Goal: Task Accomplishment & Management: Complete application form

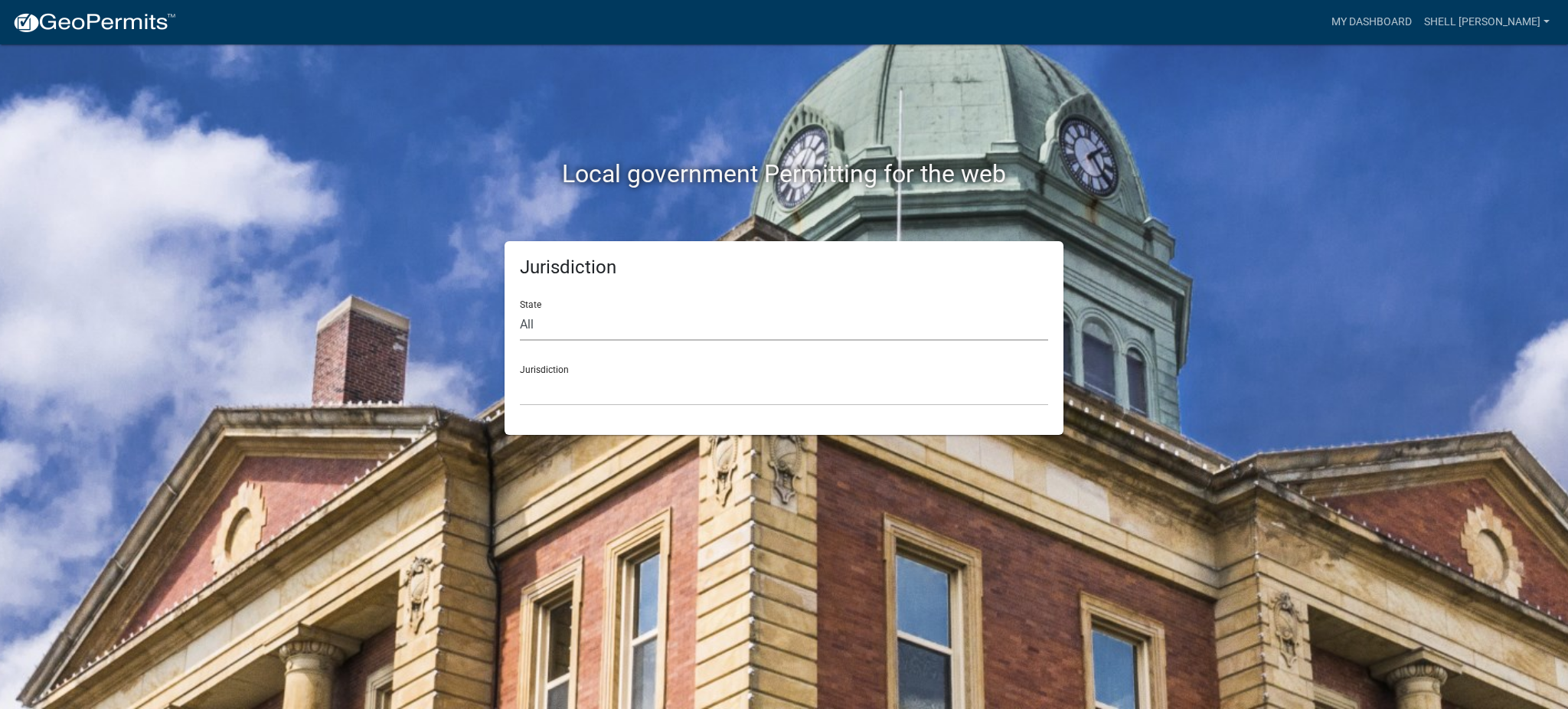
click at [535, 322] on select "All Colorado Georgia Indiana Iowa Kansas Minnesota Ohio South Carolina Wisconsin" at bounding box center [784, 324] width 528 height 31
select select "Minnesota"
click at [520, 309] on select "All Colorado Georgia Indiana Iowa Kansas Minnesota Ohio South Carolina Wisconsin" at bounding box center [784, 324] width 528 height 31
click at [556, 376] on select "Becker County, Minnesota Benton County, Minnesota Carlton County, Minnesota Cit…" at bounding box center [784, 390] width 528 height 31
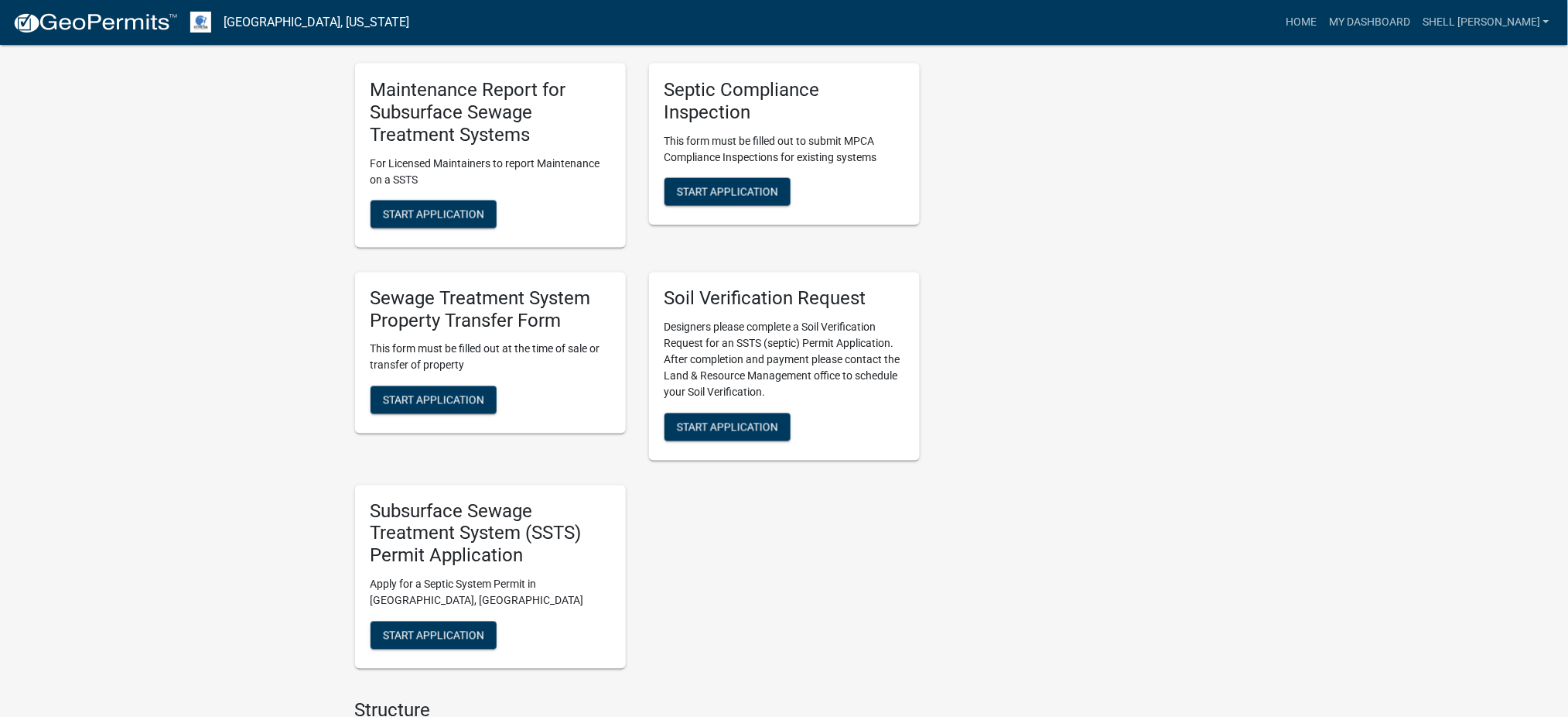
scroll to position [929, 0]
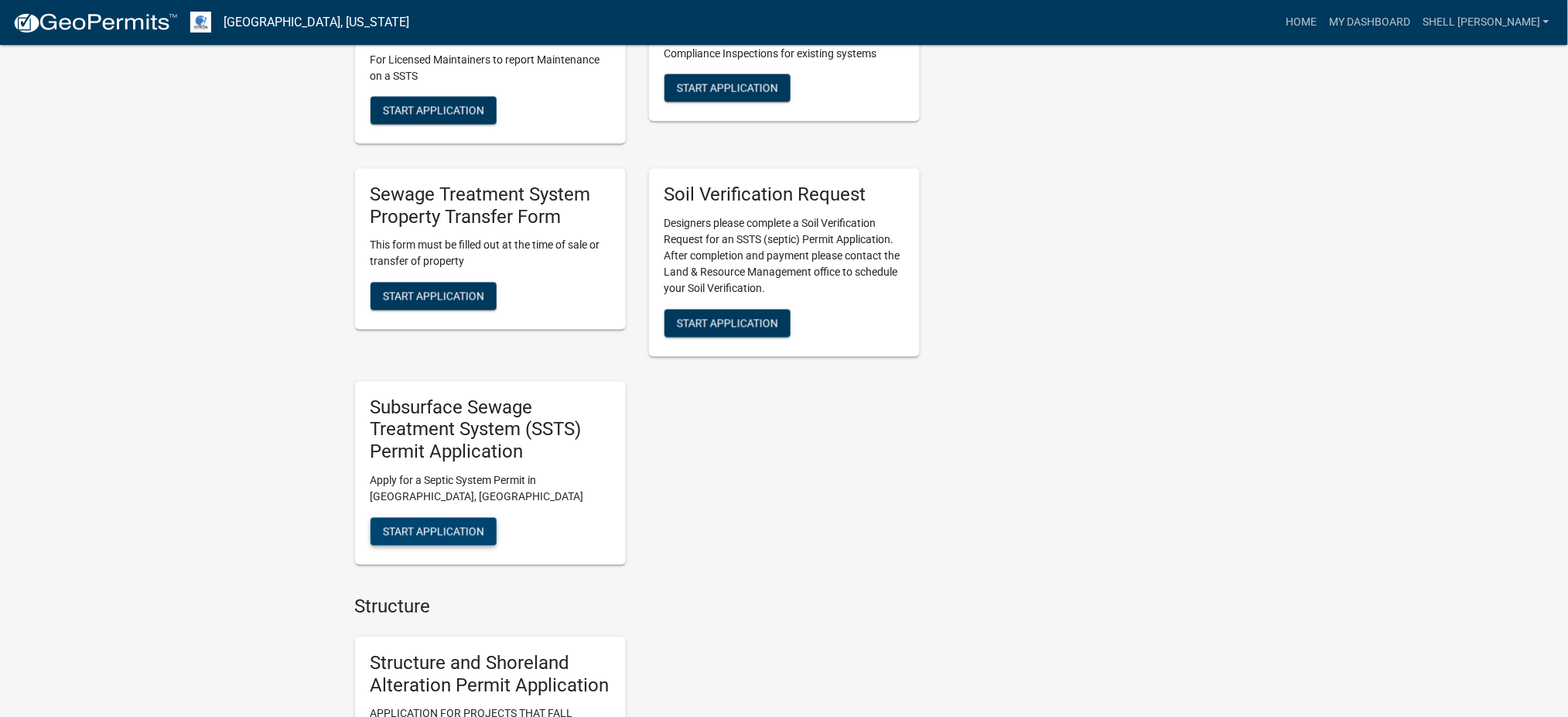
click at [433, 536] on span "Start Application" at bounding box center [434, 531] width 102 height 12
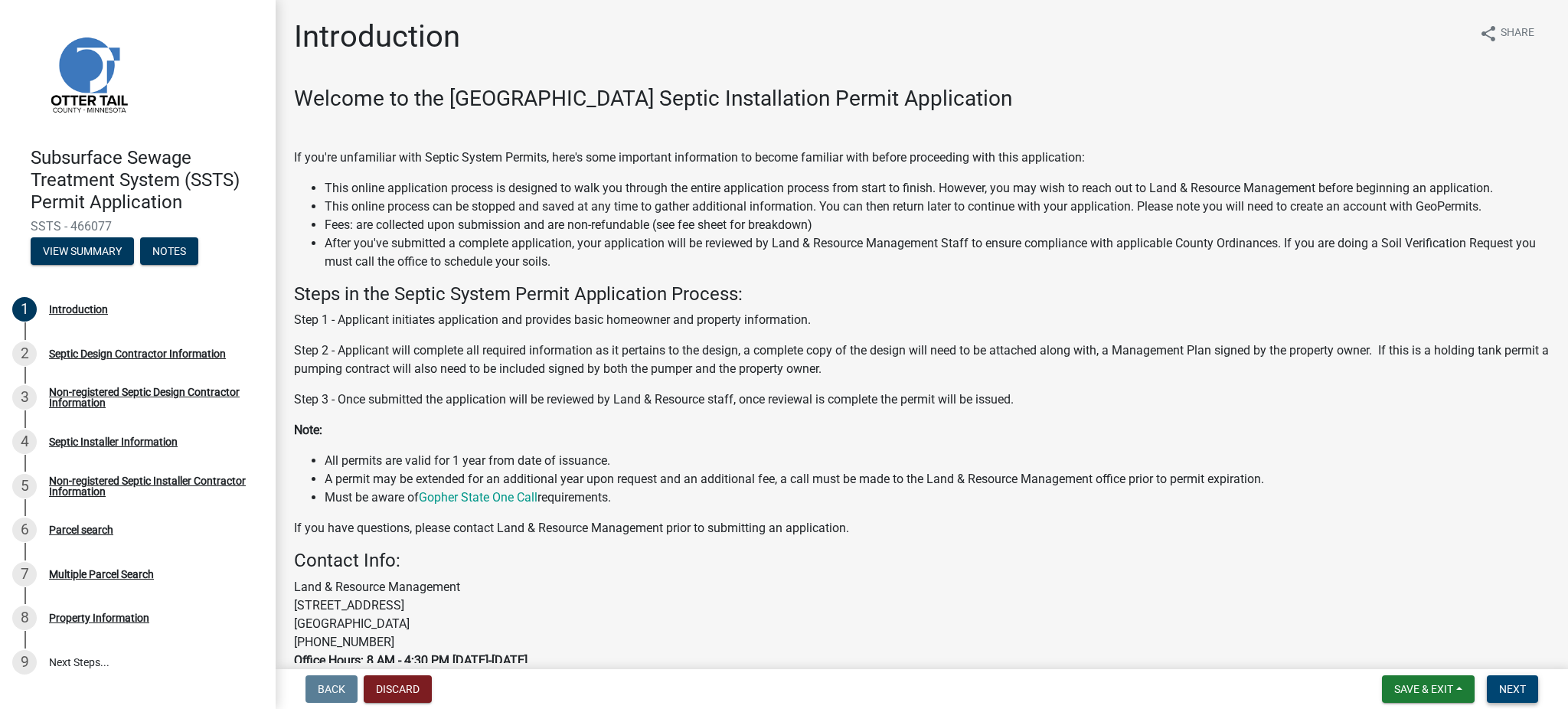
click at [1513, 692] on span "Next" at bounding box center [1512, 688] width 26 height 12
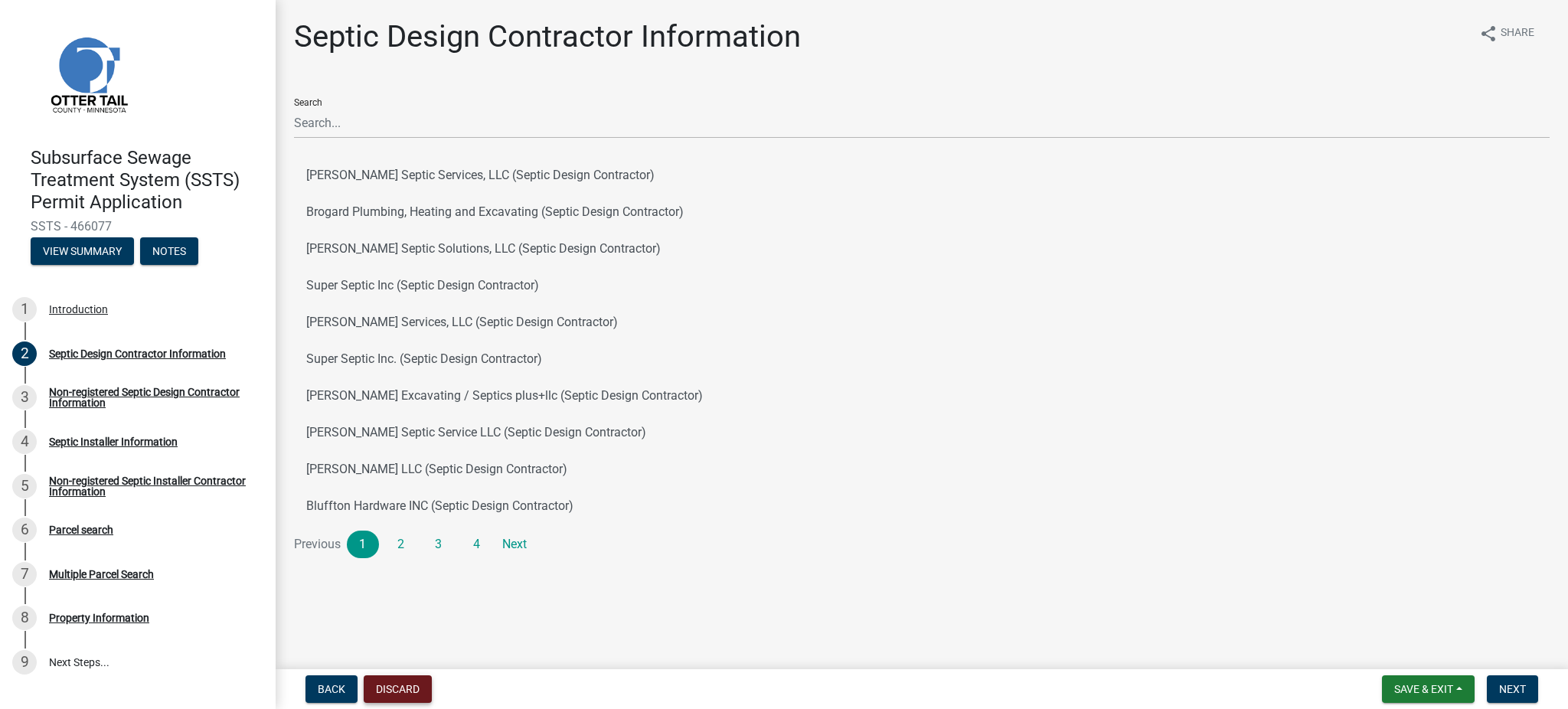
click at [399, 687] on button "Discard" at bounding box center [397, 689] width 69 height 27
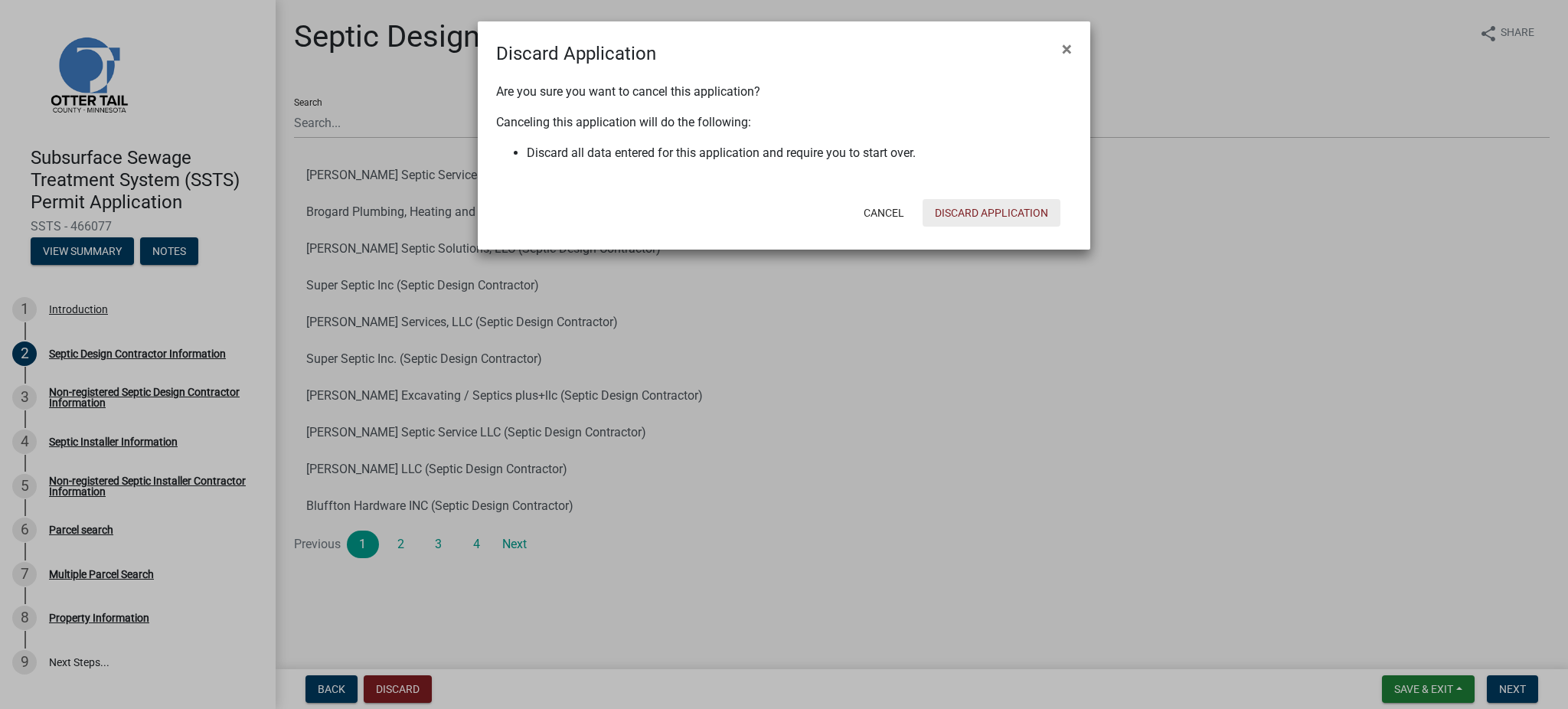
click at [977, 217] on button "Discard Application" at bounding box center [991, 213] width 138 height 27
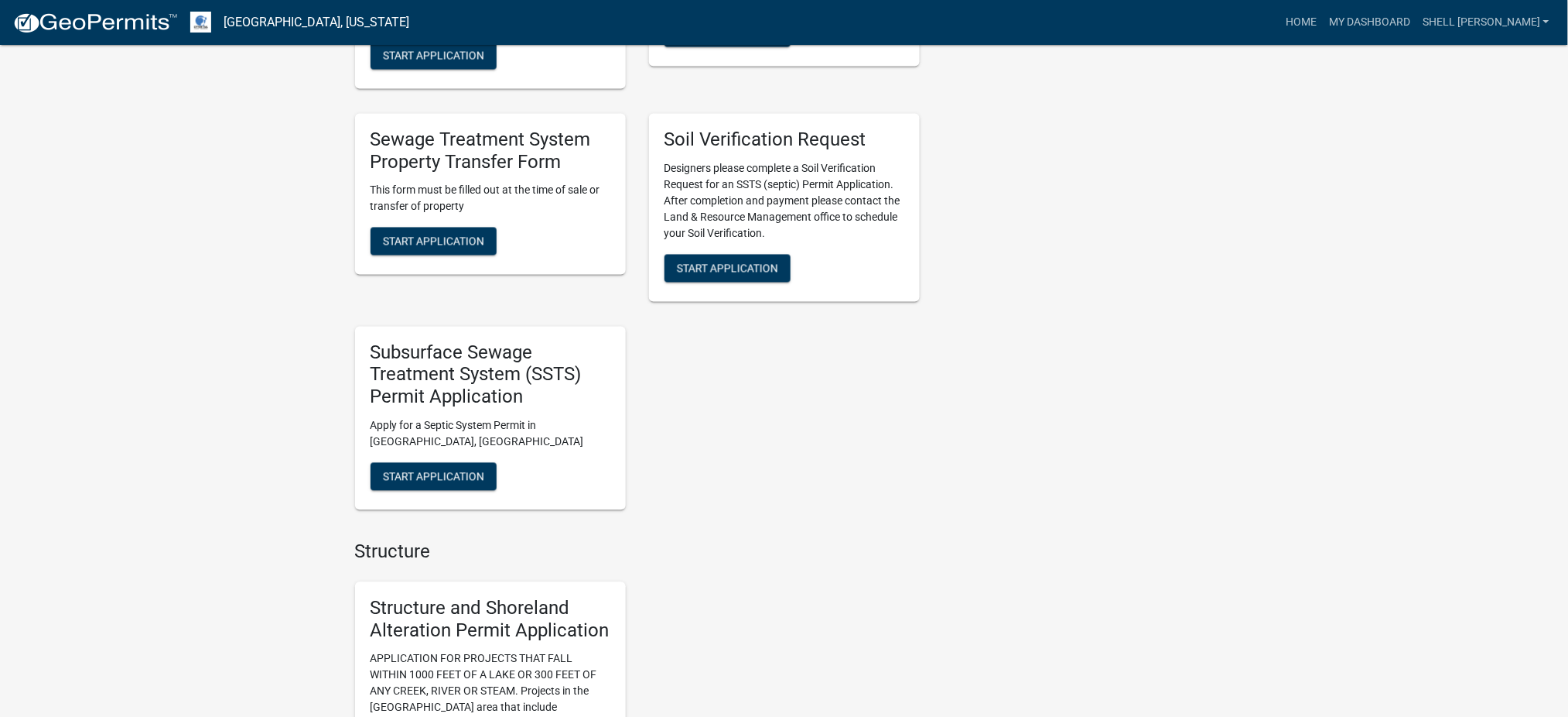
scroll to position [994, 0]
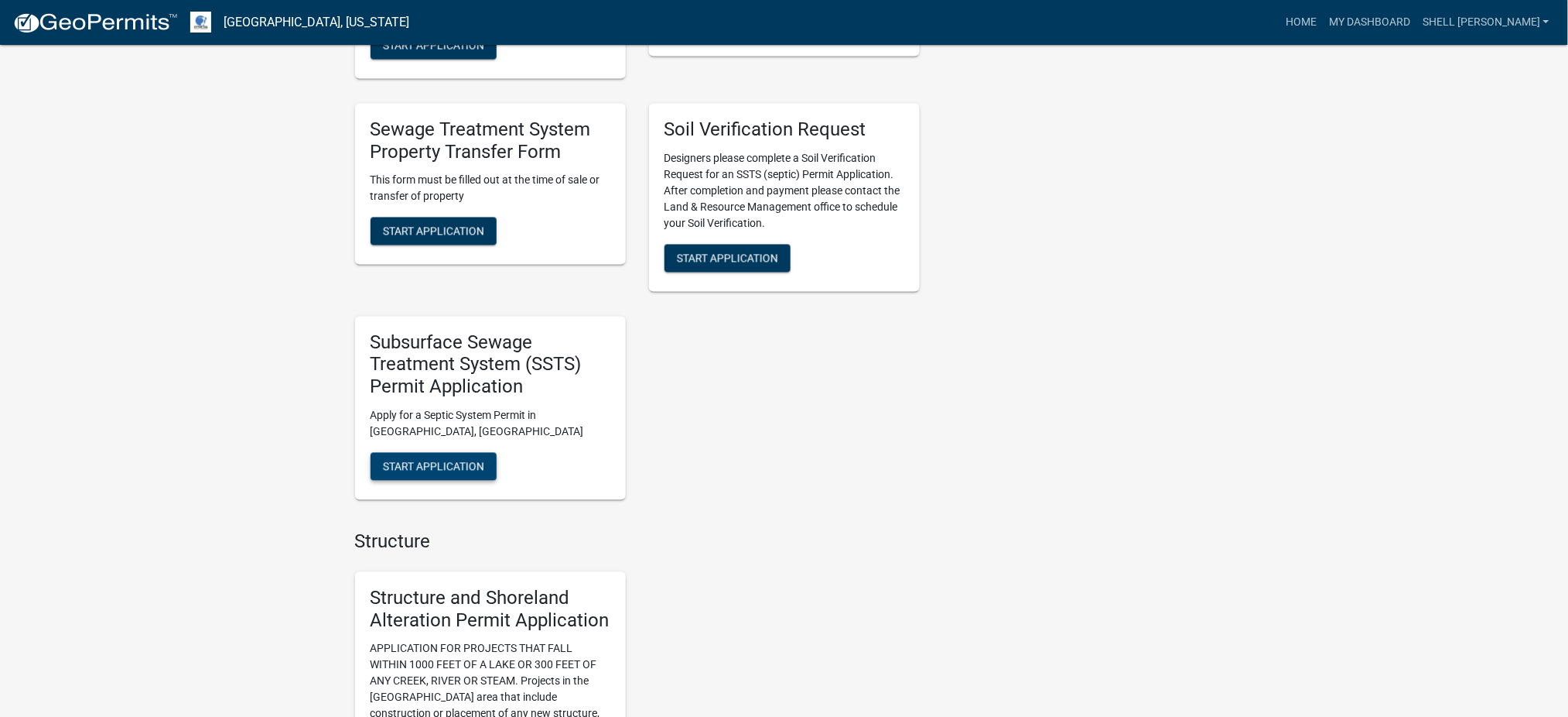
click at [428, 464] on span "Start Application" at bounding box center [434, 467] width 102 height 12
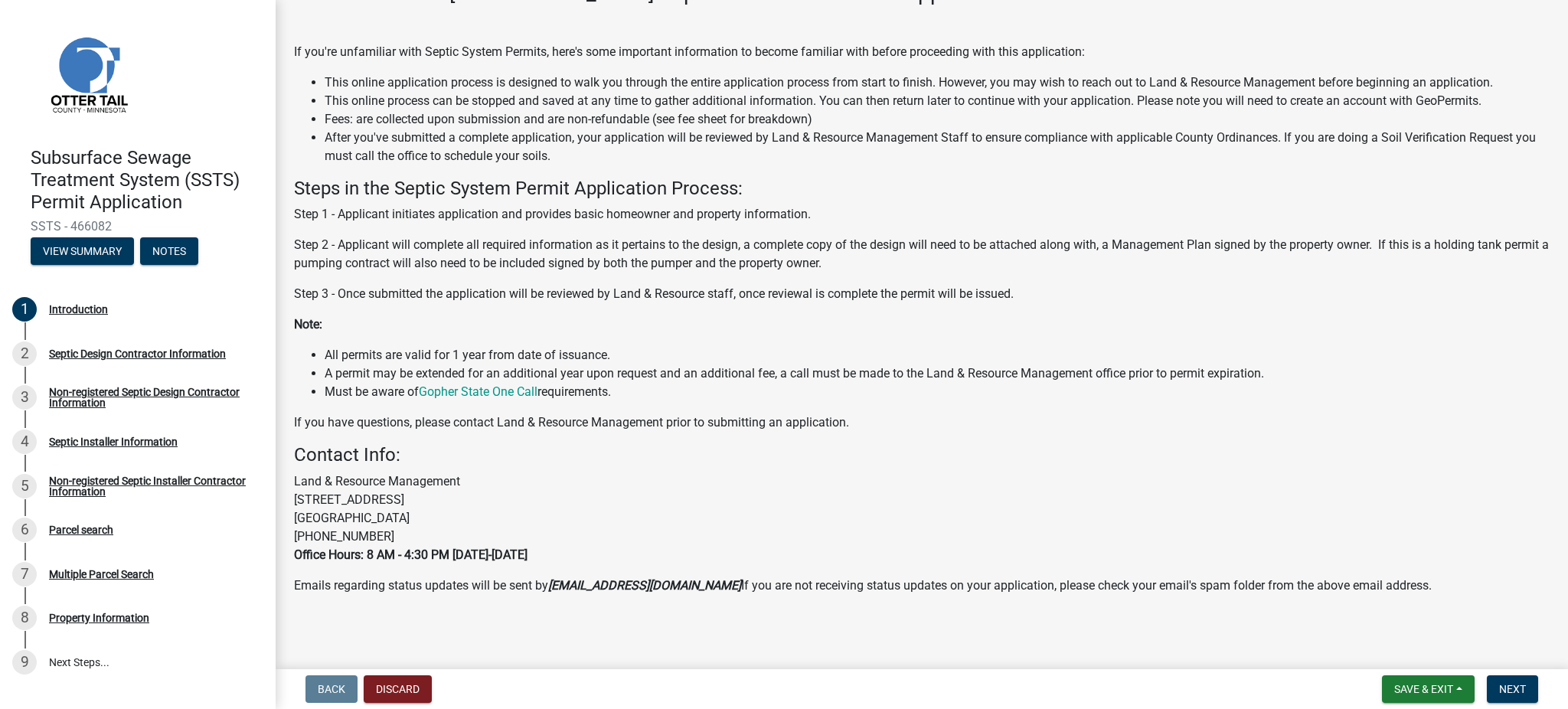
scroll to position [108, 0]
click at [1510, 692] on span "Next" at bounding box center [1512, 688] width 26 height 12
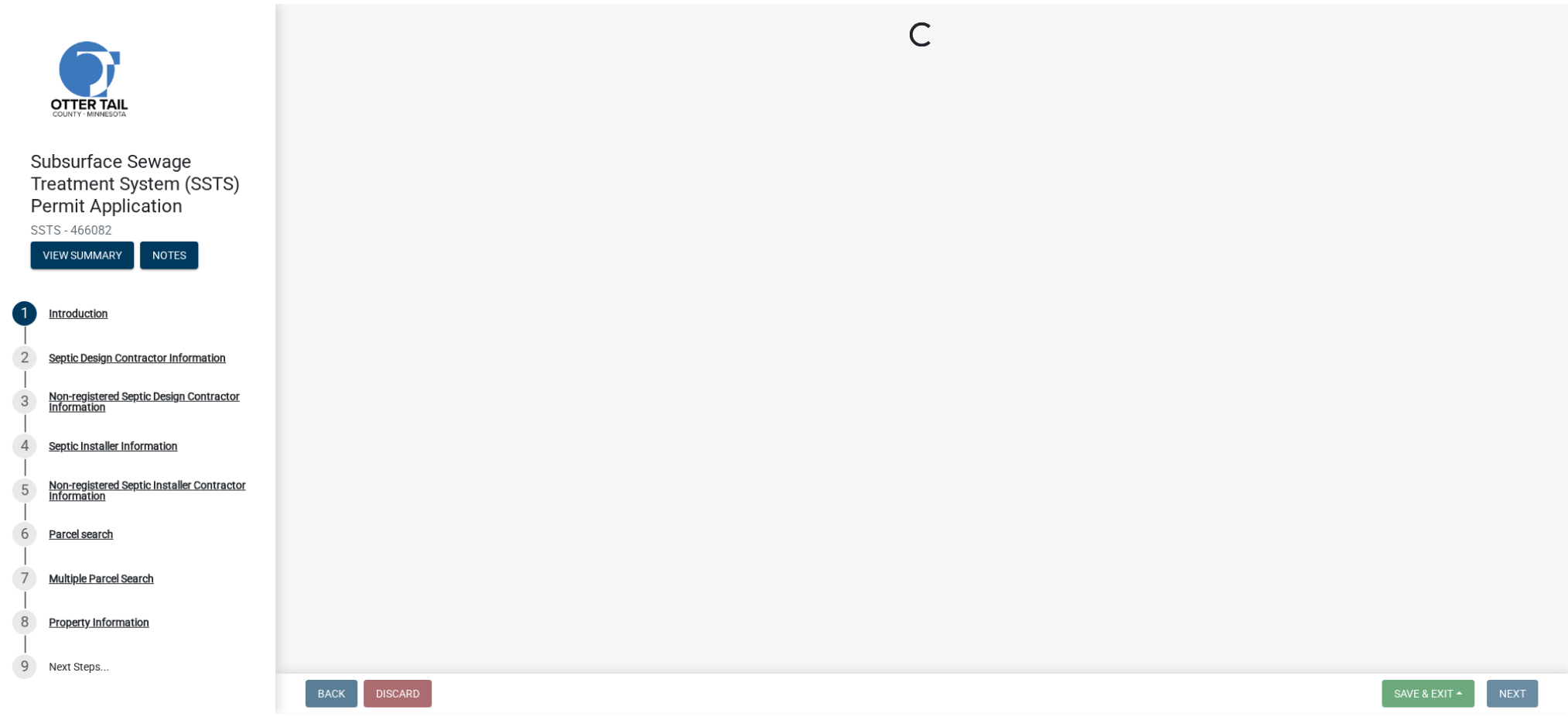
scroll to position [0, 0]
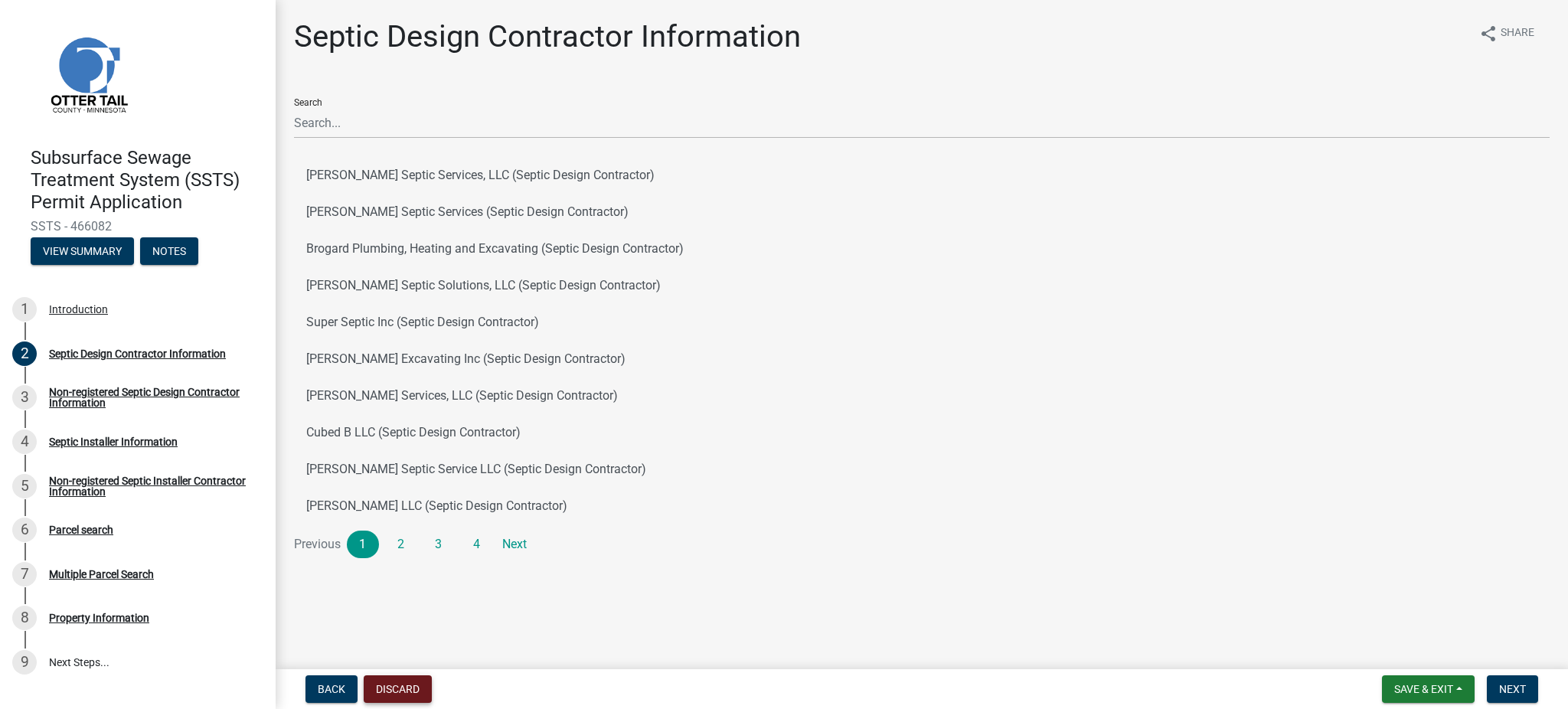
click at [398, 683] on button "Discard" at bounding box center [397, 689] width 69 height 27
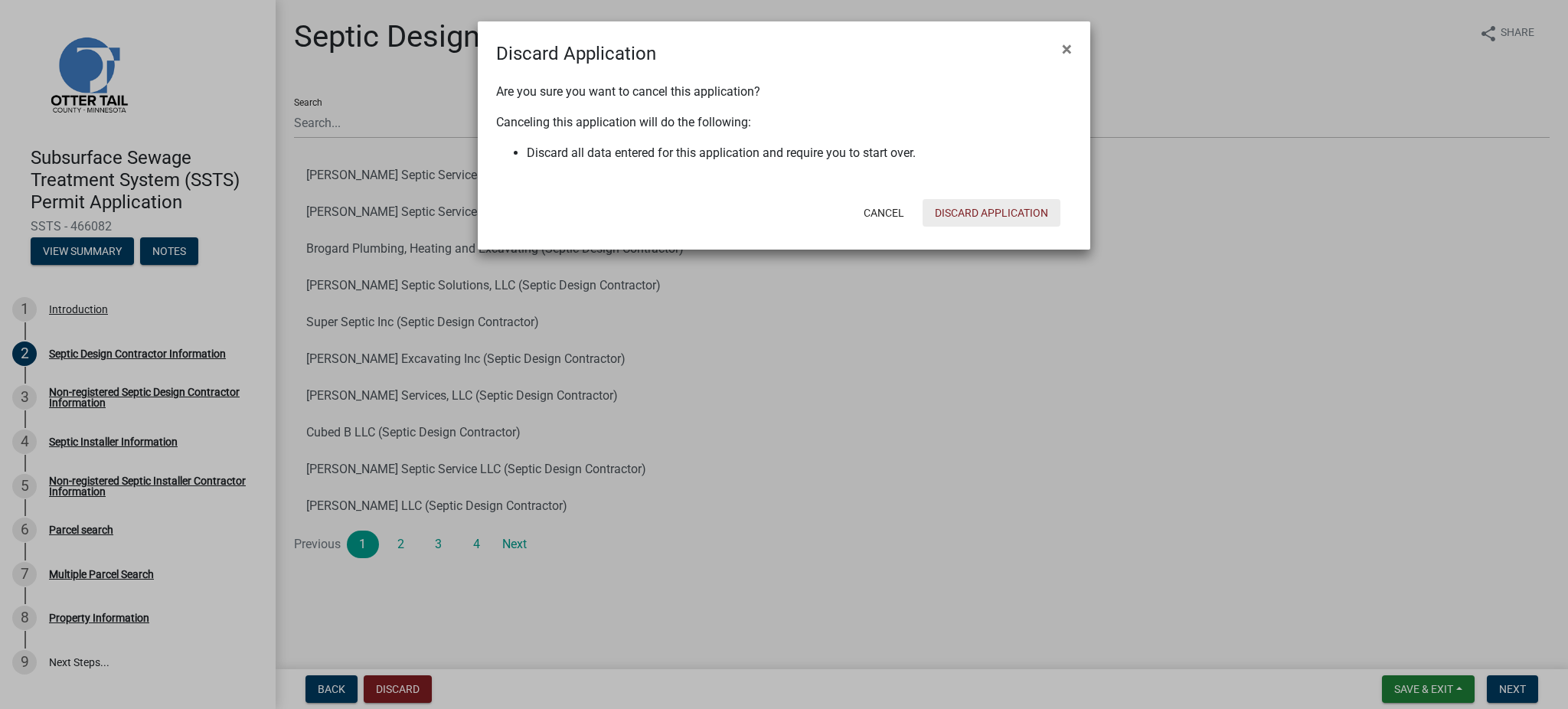
click at [998, 207] on button "Discard Application" at bounding box center [991, 213] width 138 height 27
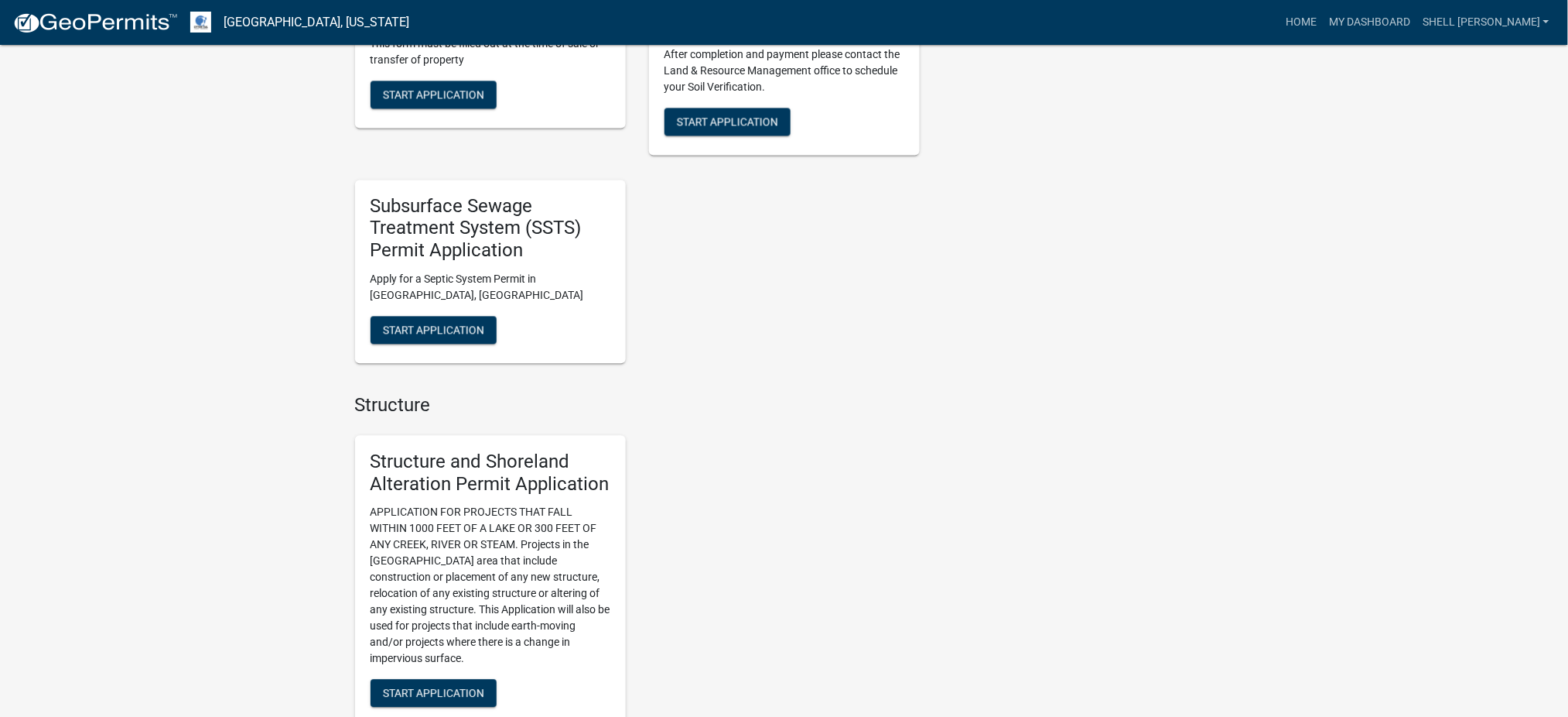
scroll to position [1135, 0]
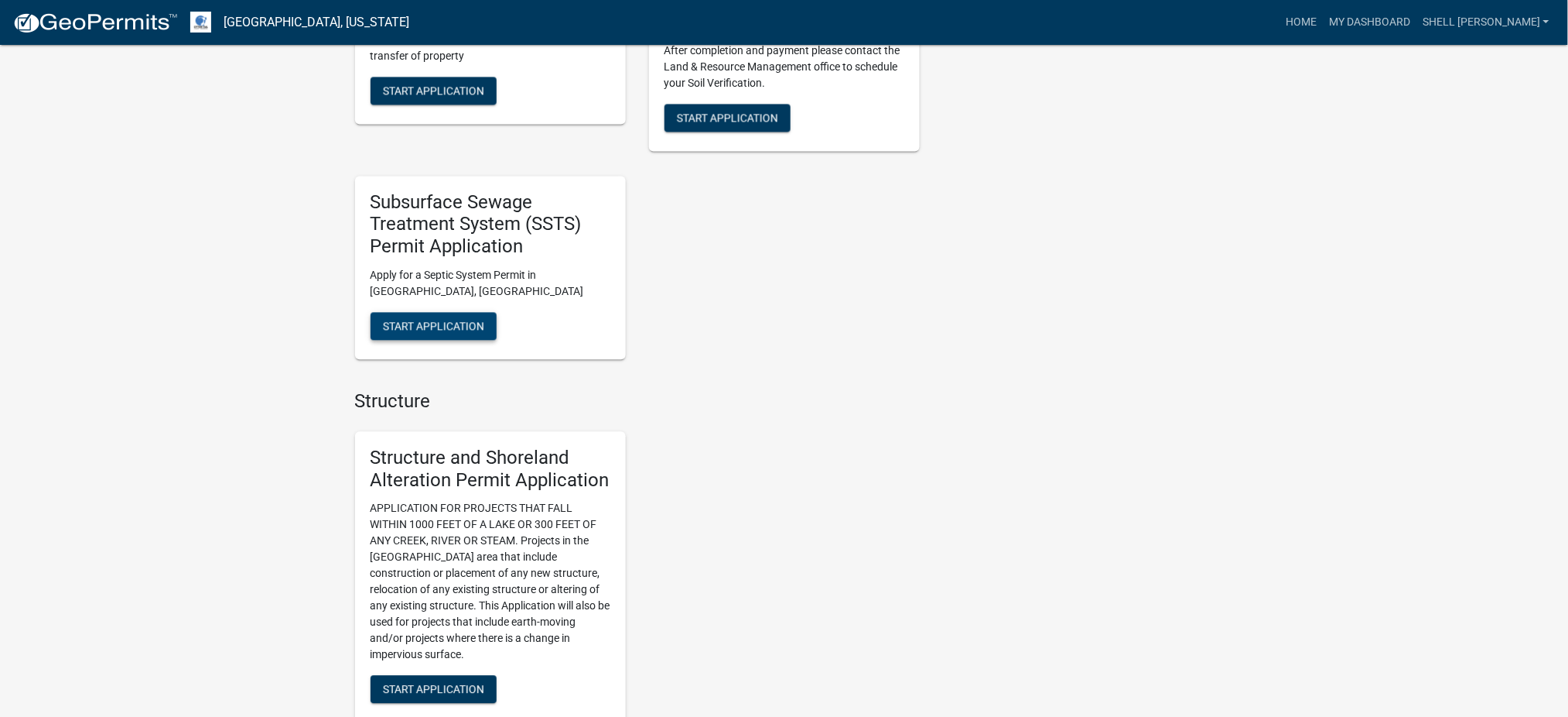
click at [426, 331] on span "Start Application" at bounding box center [434, 325] width 102 height 12
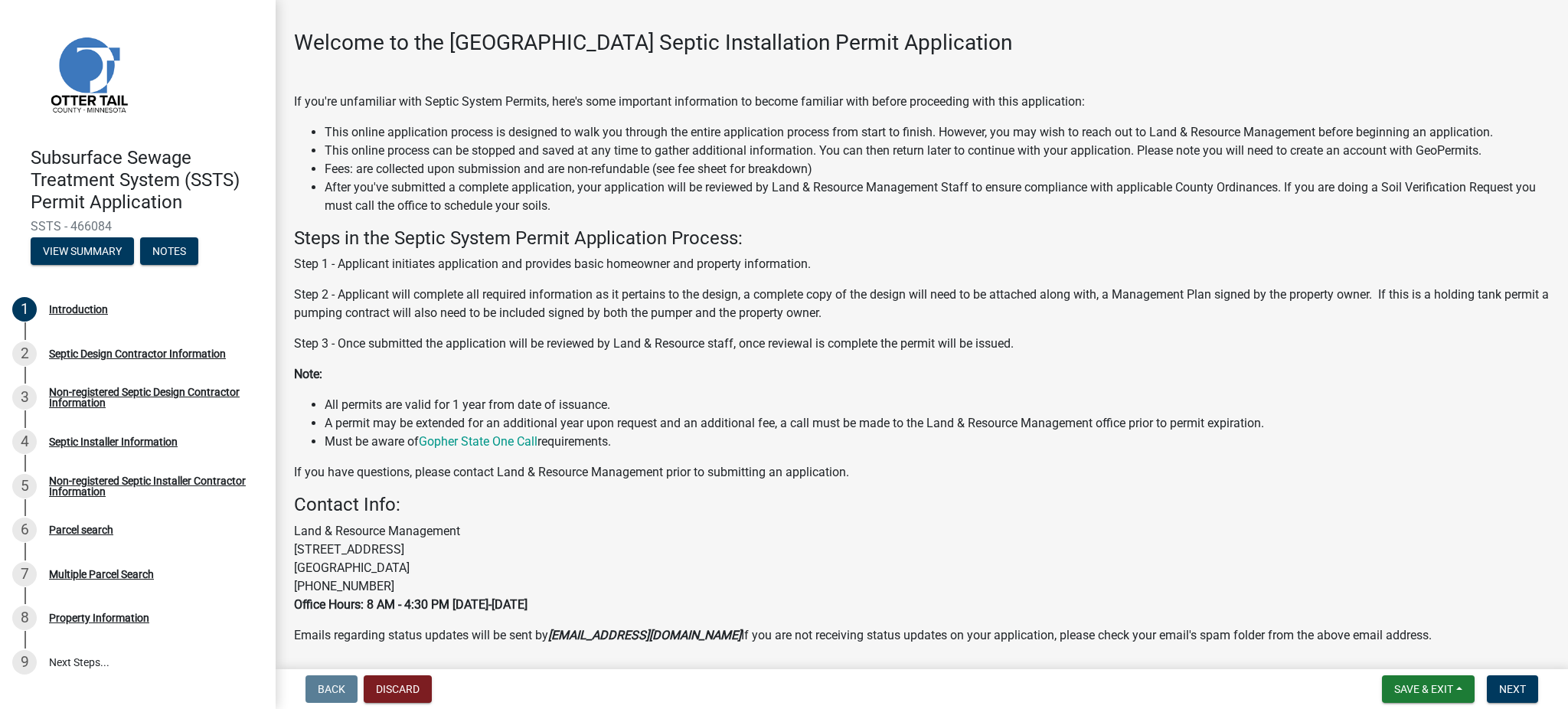
scroll to position [108, 0]
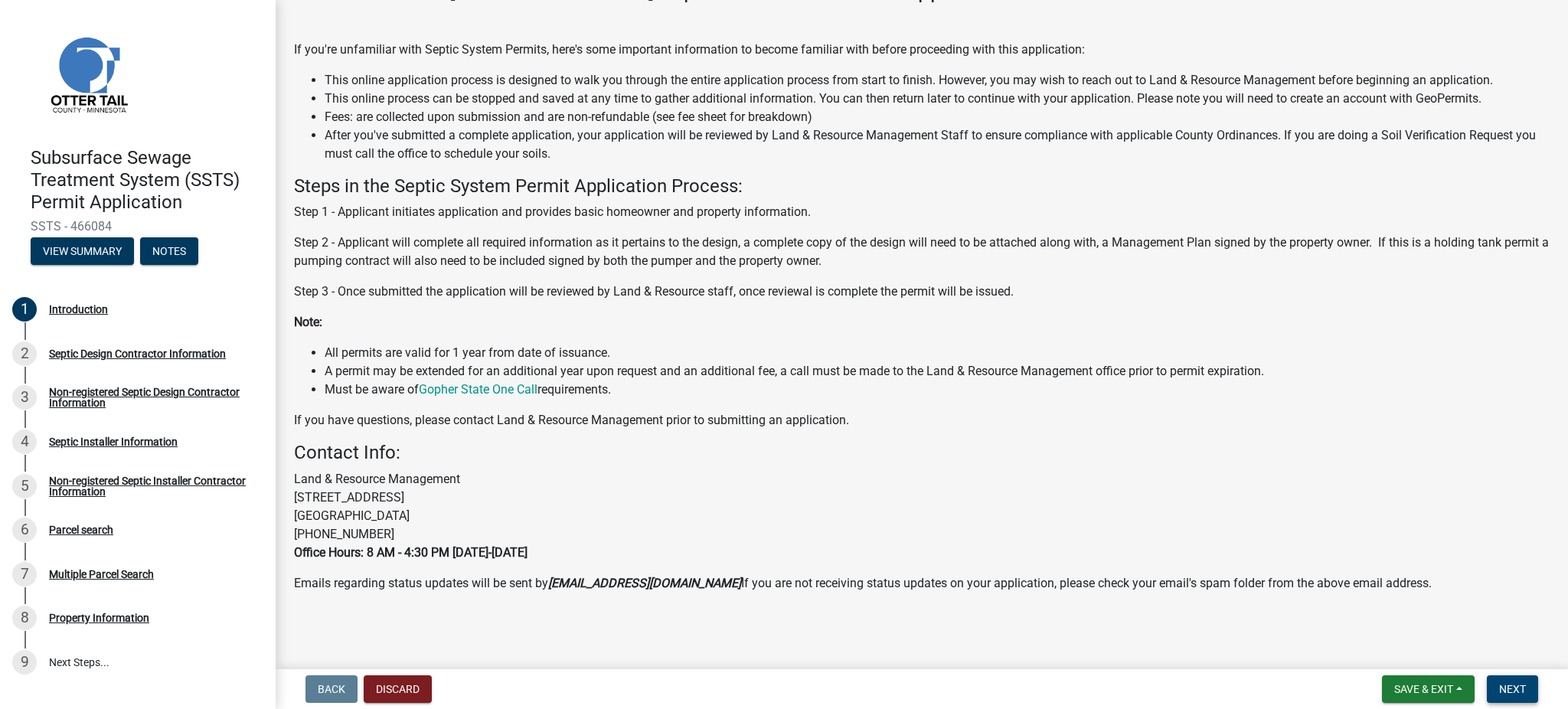
click at [1513, 698] on button "Next" at bounding box center [1512, 689] width 51 height 27
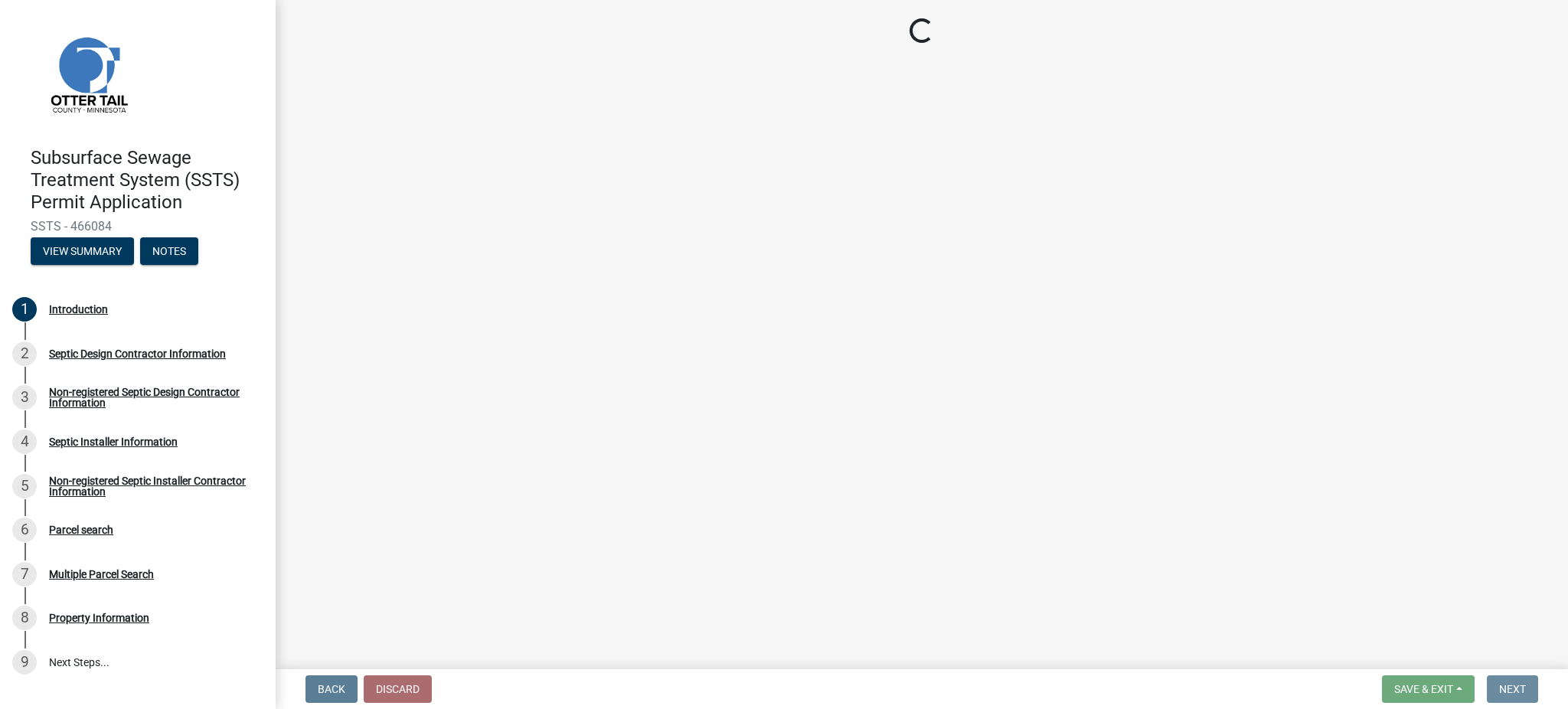
scroll to position [0, 0]
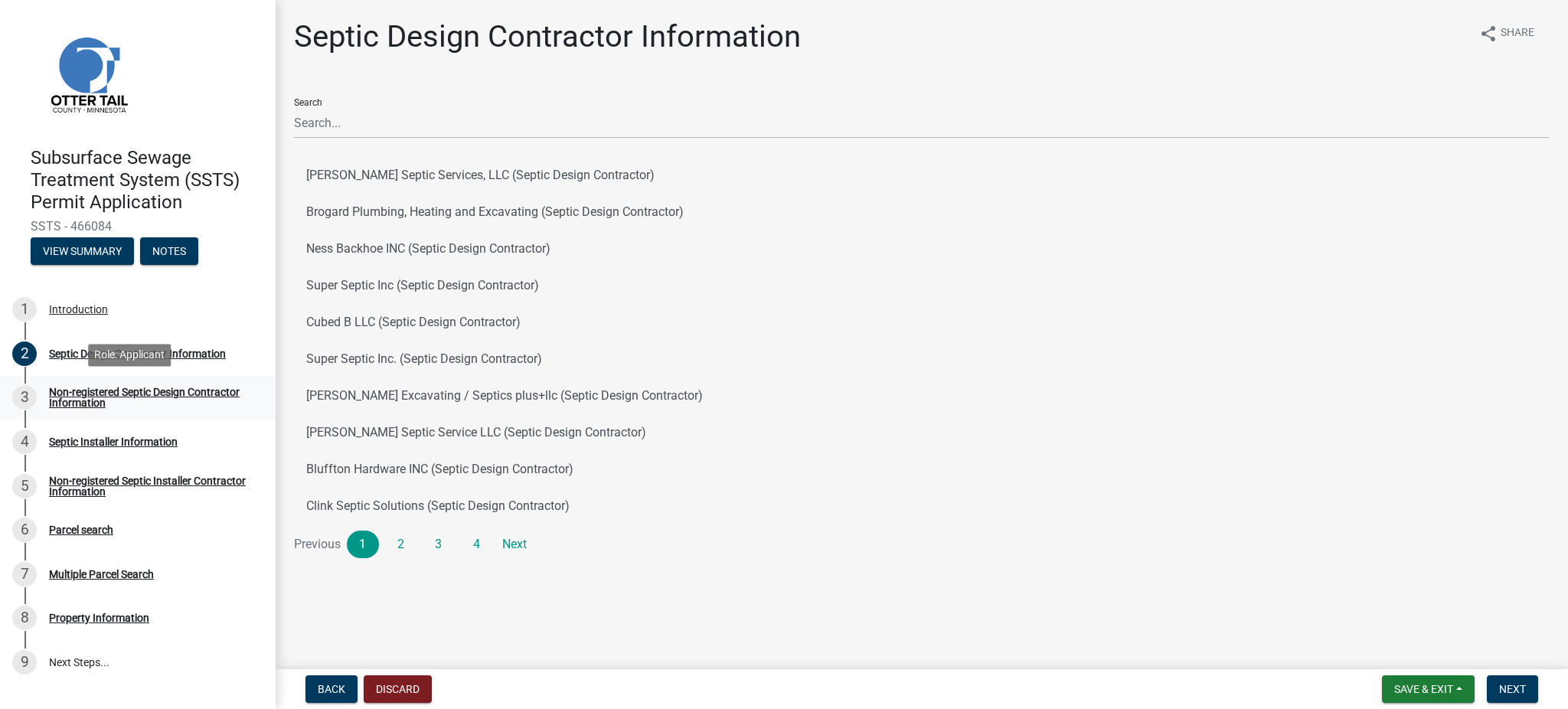
click at [92, 402] on div "Non-registered Septic Design Contractor Information" at bounding box center [150, 397] width 202 height 21
click at [78, 352] on div "Septic Design Contractor Information" at bounding box center [138, 354] width 177 height 11
